Goal: Task Accomplishment & Management: Use online tool/utility

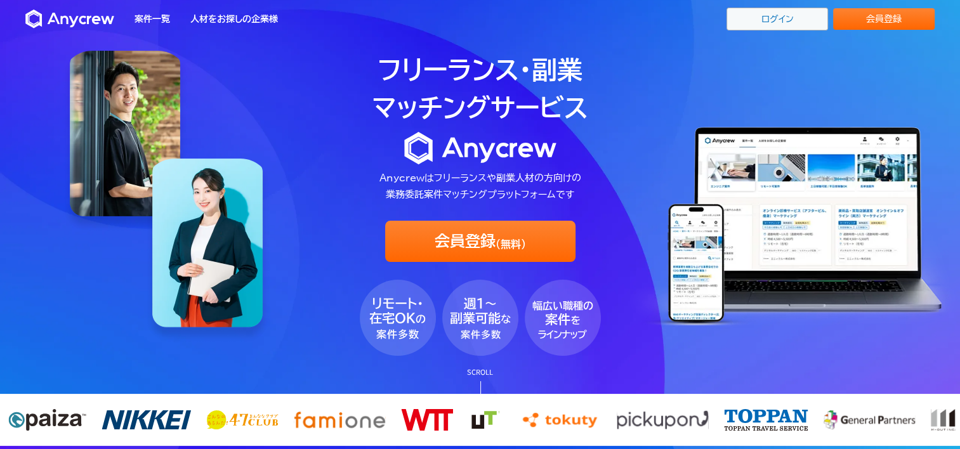
click at [784, 17] on link "ログイン" at bounding box center [778, 19] width 102 height 23
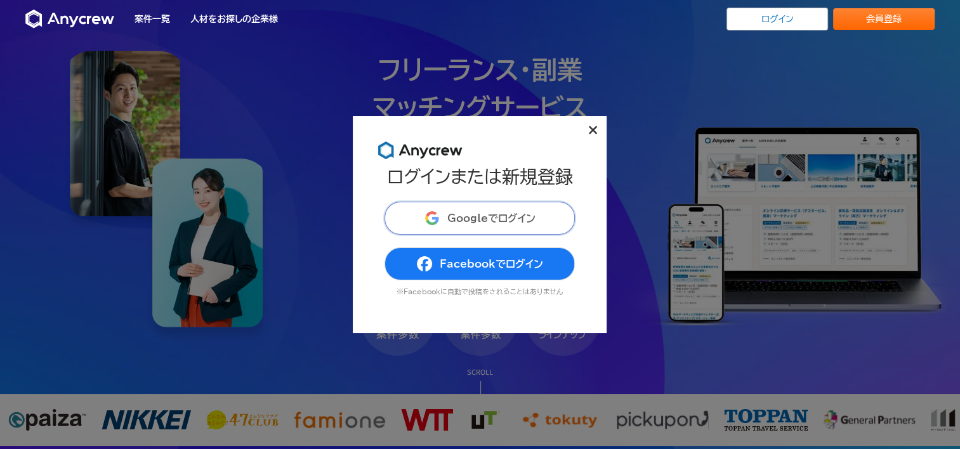
click at [489, 218] on span "Googleでログイン" at bounding box center [492, 218] width 88 height 10
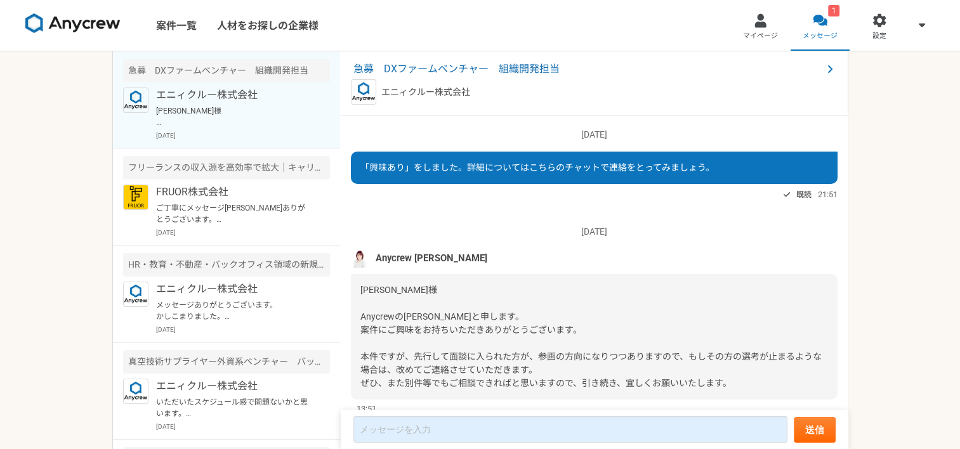
scroll to position [41, 0]
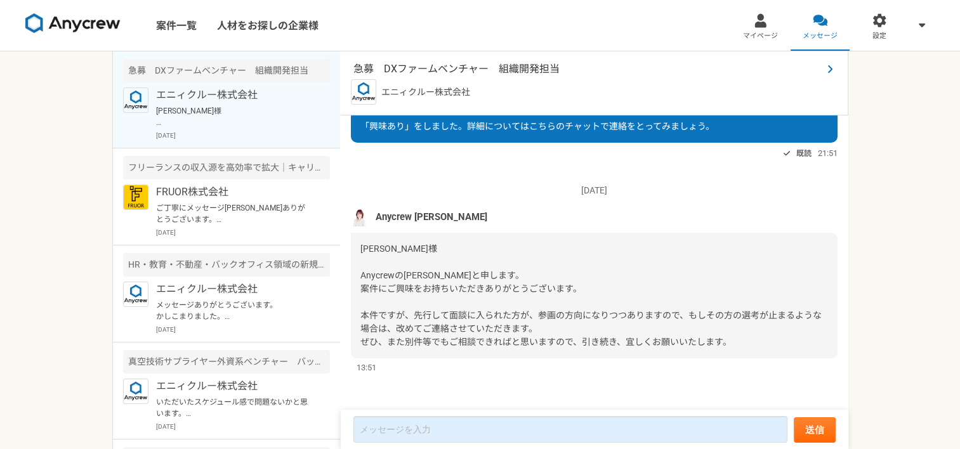
click at [458, 66] on span "急募　DXファームベンチャー　組織開発担当" at bounding box center [588, 69] width 469 height 15
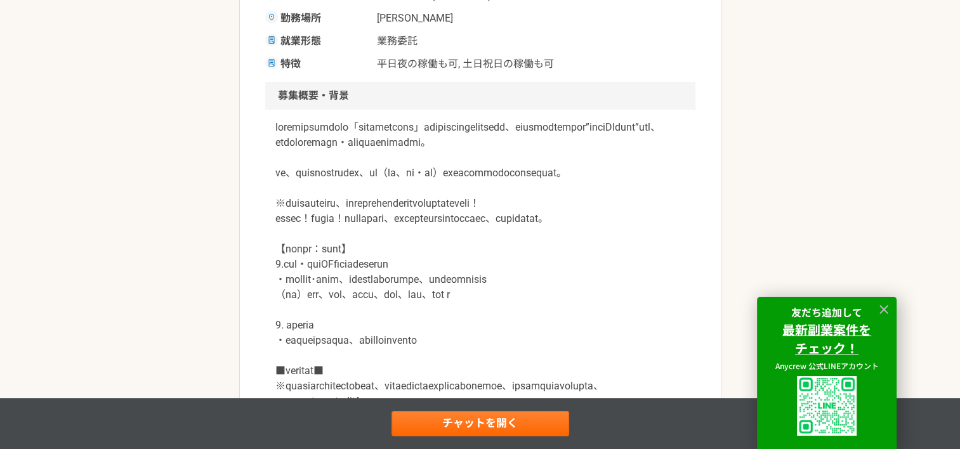
scroll to position [317, 0]
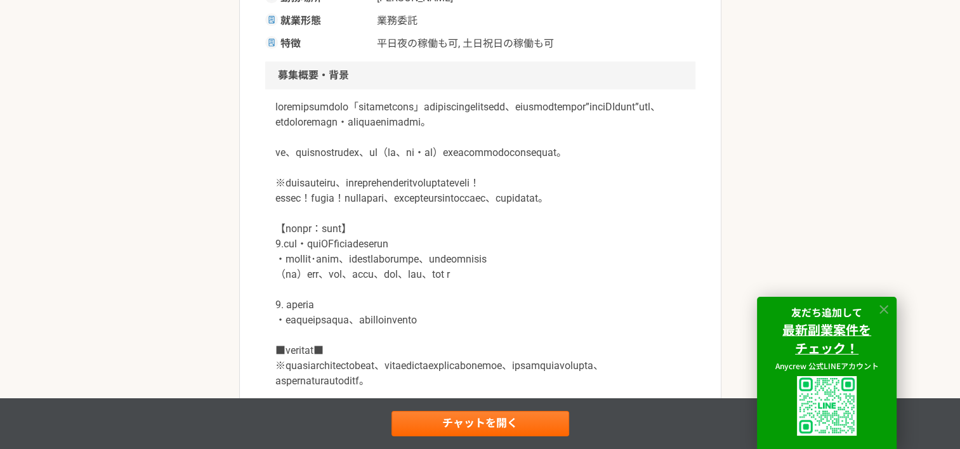
click at [884, 307] on icon at bounding box center [884, 309] width 9 height 9
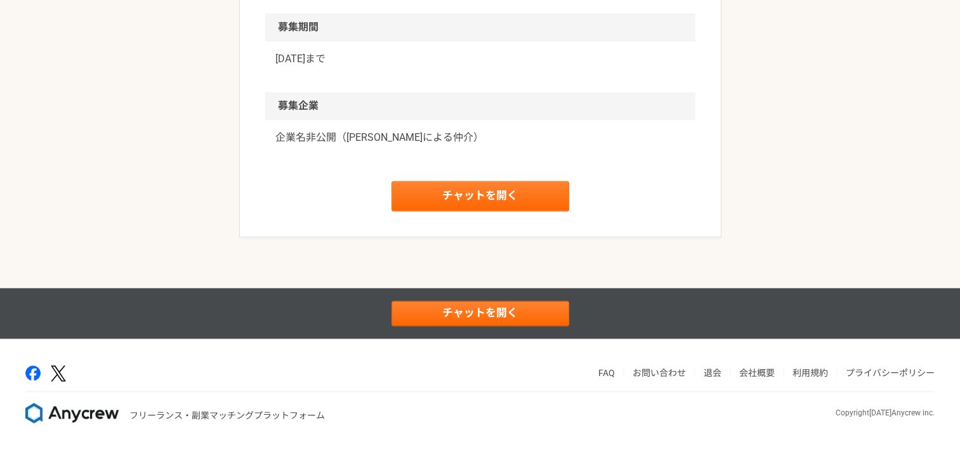
scroll to position [1874, 0]
